Goal: Find specific page/section: Find specific page/section

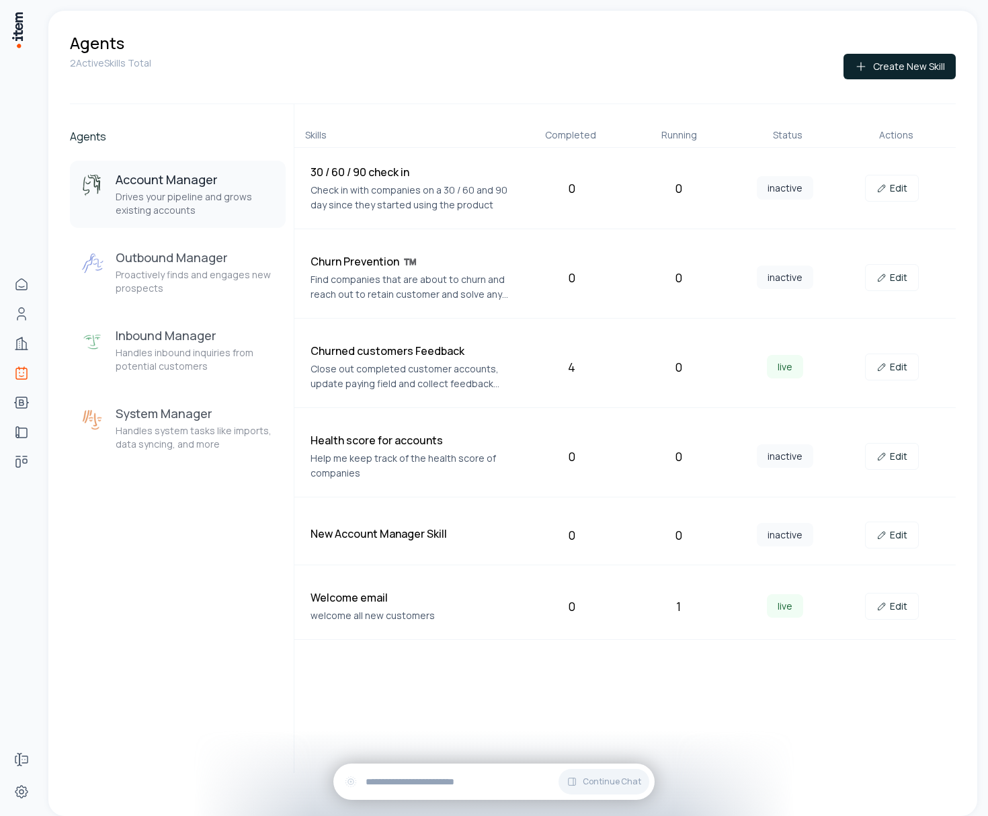
click at [82, 596] on div "Agents Account Manager Drives your pipeline and grows existing accounts Outboun…" at bounding box center [178, 438] width 216 height 669
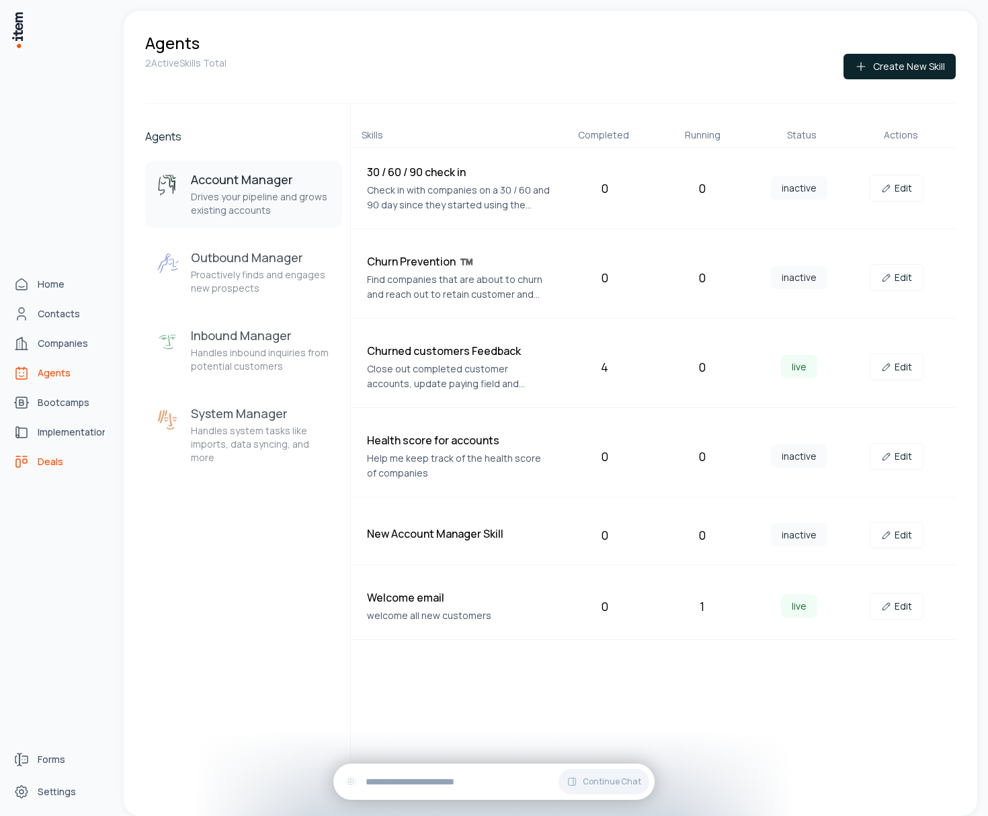
click at [48, 457] on span "Deals" at bounding box center [51, 461] width 26 height 13
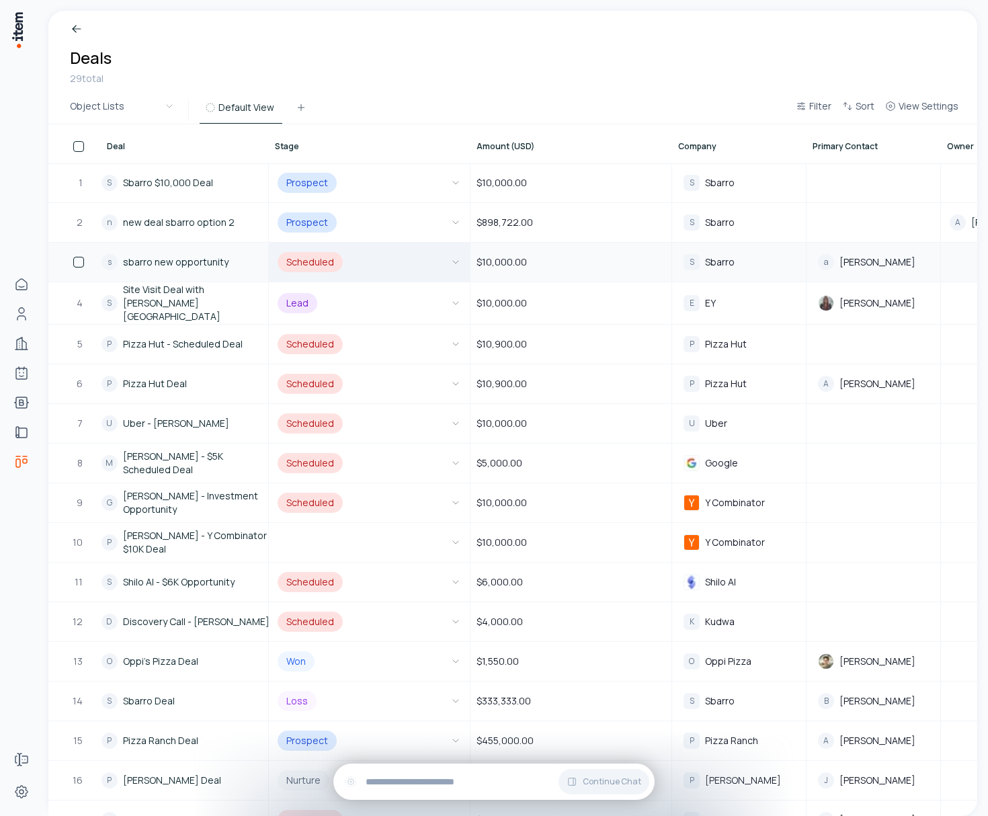
click at [316, 257] on button "Scheduled" at bounding box center [369, 262] width 189 height 38
click at [487, 76] on div "Breadcrumb Deals 29 total" at bounding box center [512, 54] width 929 height 86
click at [914, 98] on button "View Settings" at bounding box center [922, 110] width 84 height 24
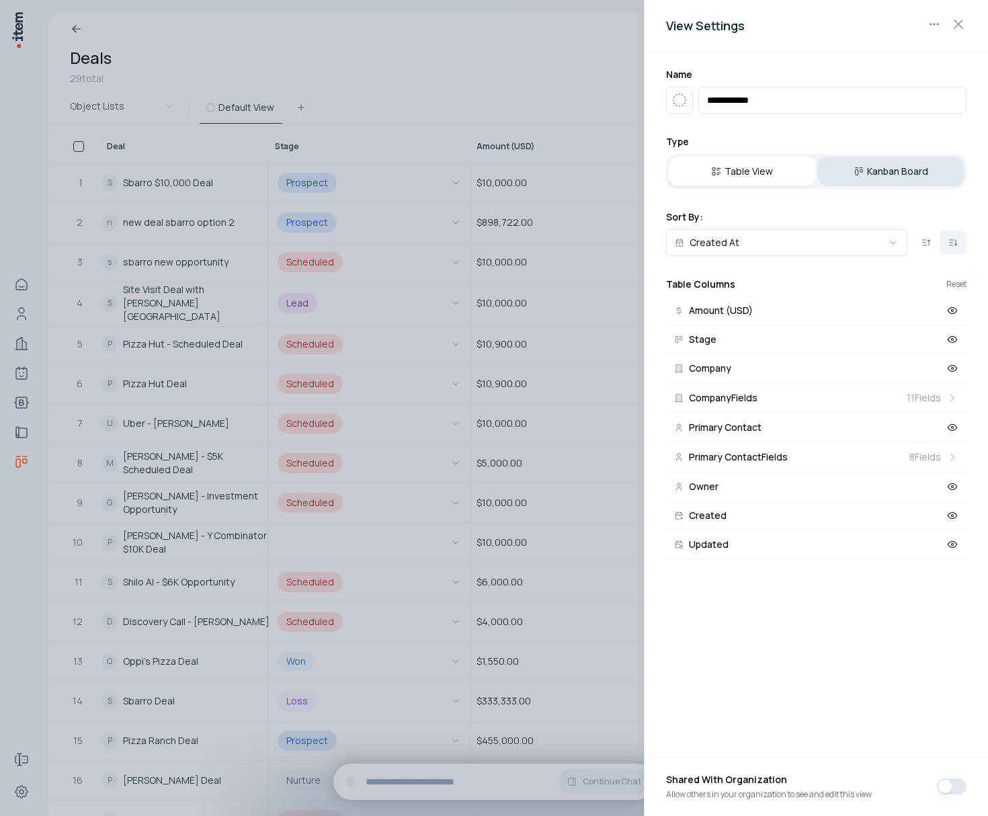
click at [867, 169] on button "Kanban Board" at bounding box center [891, 172] width 147 height 30
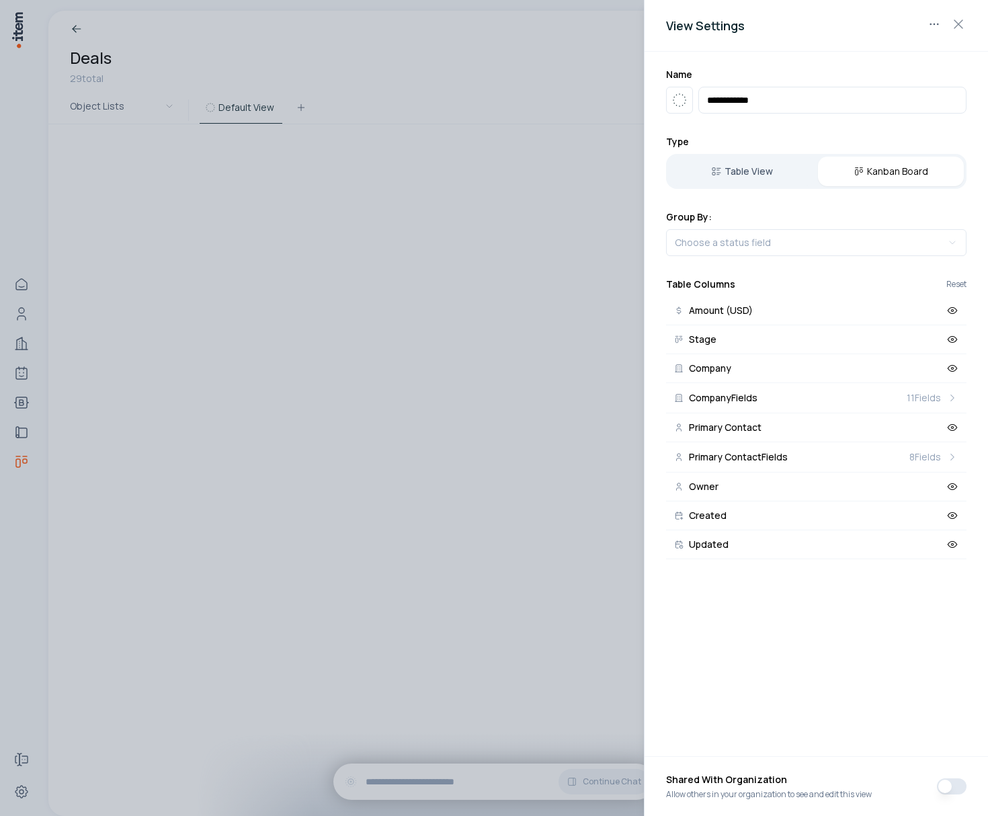
click at [245, 54] on div at bounding box center [494, 408] width 988 height 816
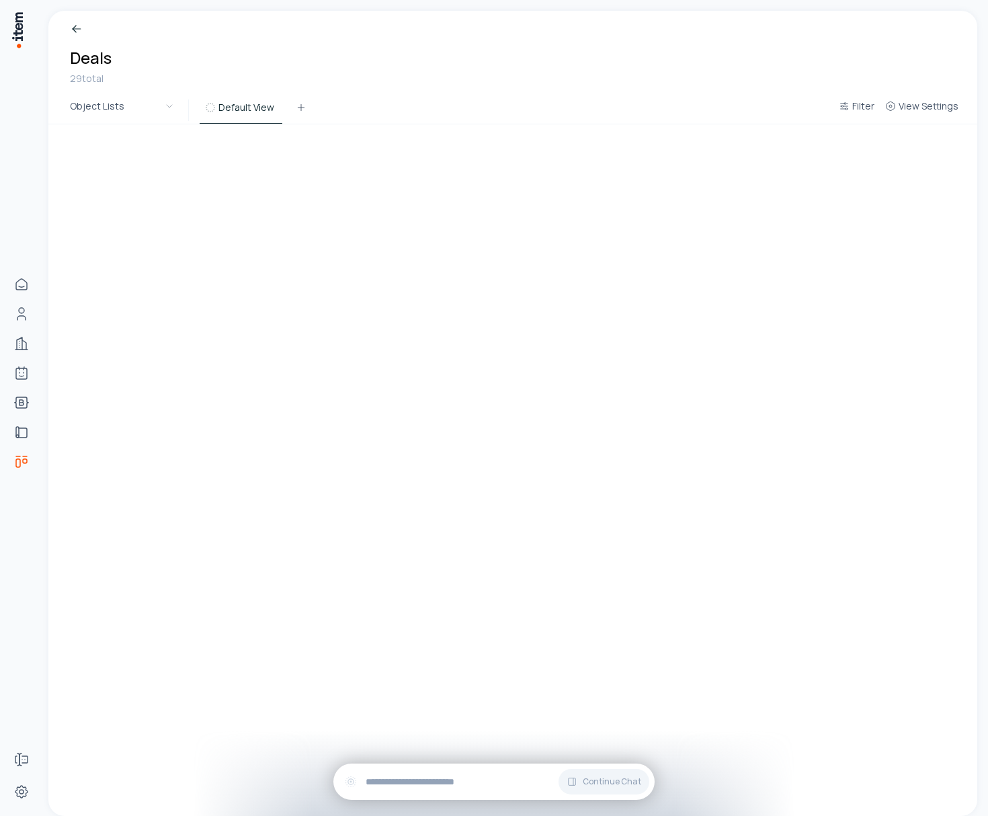
click at [368, 269] on div "Breadcrumb Deals 29 total Object Lists Default View Filter View Settings" at bounding box center [512, 413] width 929 height 805
click at [932, 103] on span "View Settings" at bounding box center [929, 105] width 60 height 13
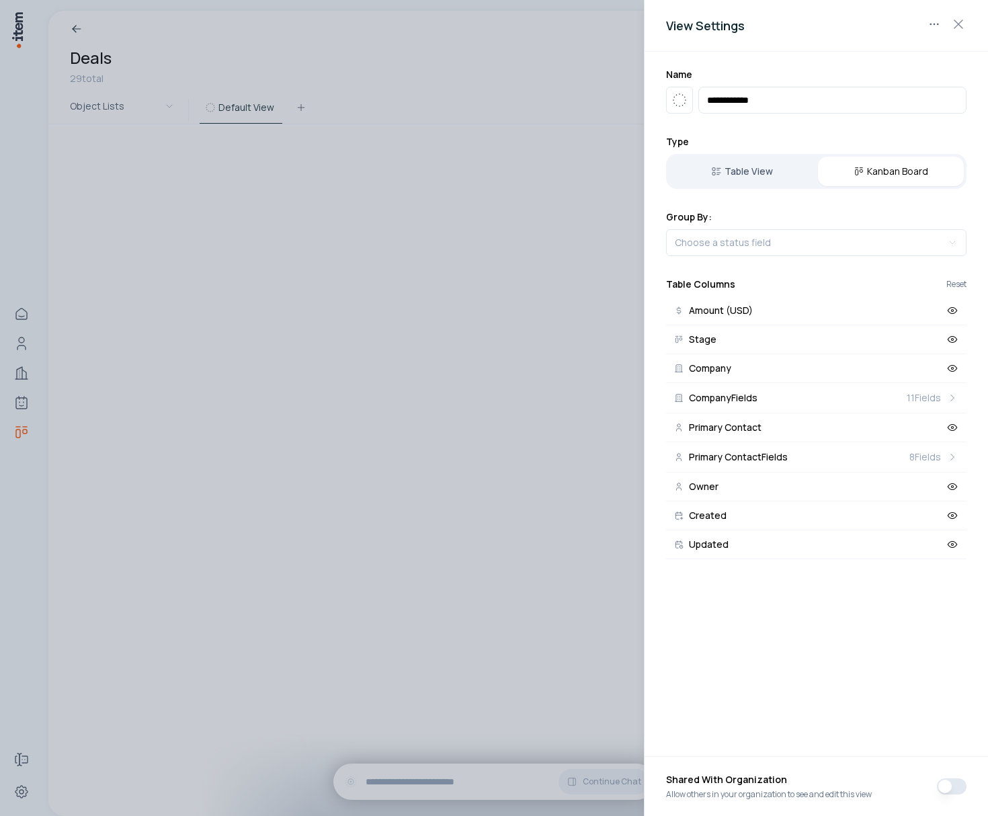
click at [805, 226] on div "Group By: Choose a status field" at bounding box center [816, 233] width 301 height 46
click at [801, 235] on body "**********" at bounding box center [494, 408] width 988 height 816
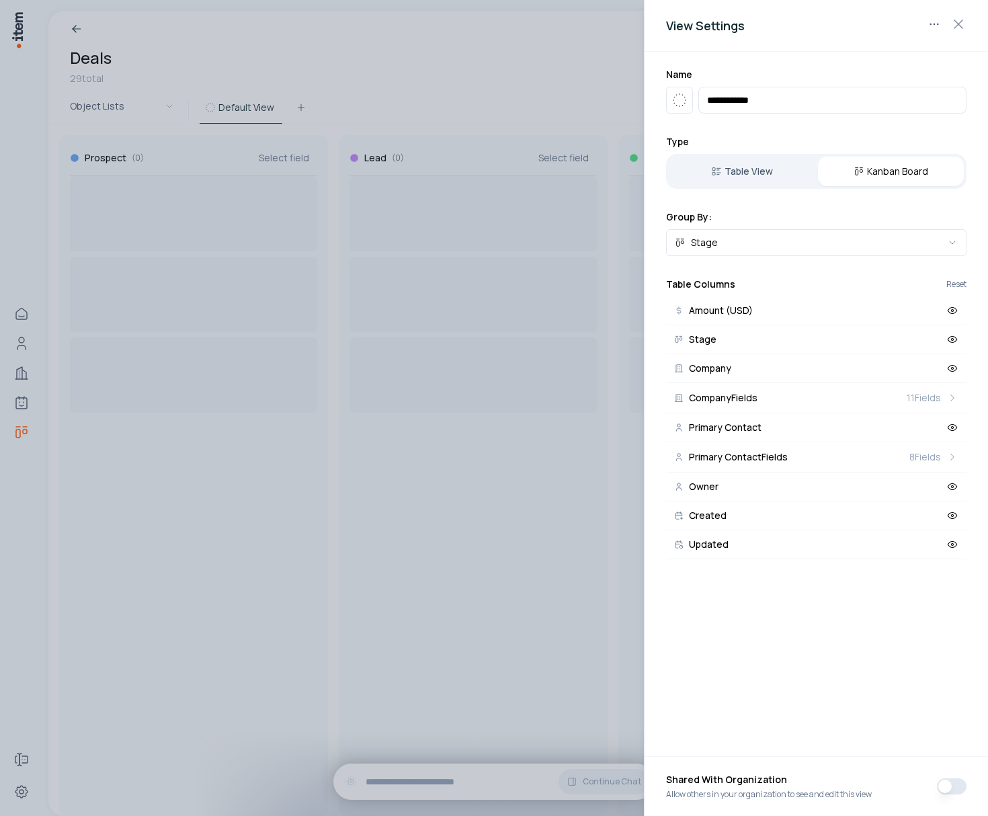
click at [559, 272] on div at bounding box center [494, 408] width 988 height 816
